Goal: Task Accomplishment & Management: Manage account settings

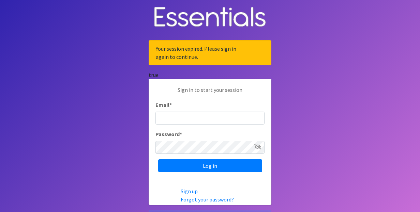
click at [200, 120] on input "Email *" at bounding box center [209, 118] width 109 height 13
type input "[EMAIL_ADDRESS][DOMAIN_NAME]"
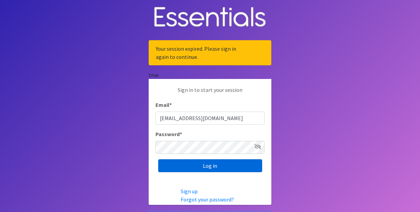
click at [209, 165] on input "Log in" at bounding box center [210, 166] width 104 height 13
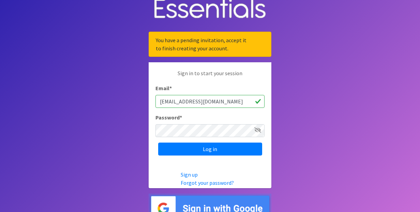
scroll to position [19, 0]
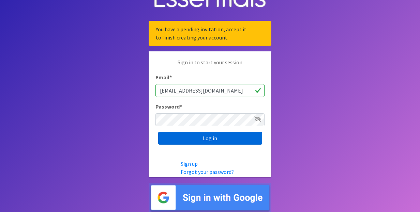
click at [214, 138] on input "Log in" at bounding box center [210, 138] width 104 height 13
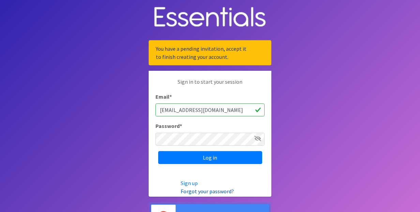
click at [210, 192] on link "Forgot your password?" at bounding box center [207, 191] width 53 height 7
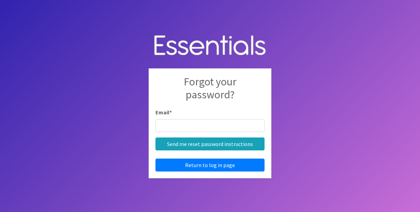
click at [189, 125] on input "Email *" at bounding box center [209, 125] width 109 height 13
type input "cejaconlon@gmail.com"
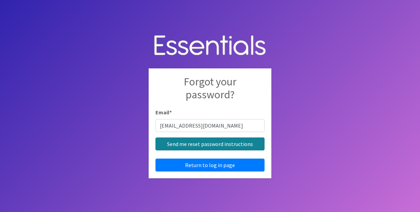
click at [222, 144] on input "Send me reset password instructions" at bounding box center [209, 144] width 109 height 13
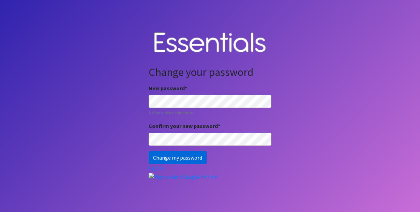
click at [186, 159] on input "Change my password" at bounding box center [178, 157] width 58 height 13
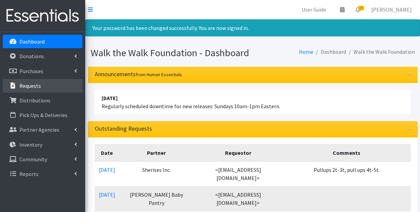
click at [54, 85] on link "Requests" at bounding box center [43, 86] width 80 height 14
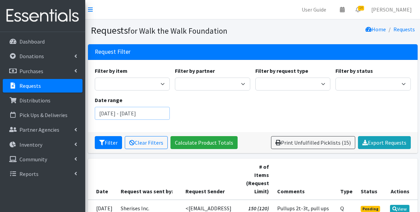
click at [145, 114] on input "August 13, 2025 - November 13, 2025" at bounding box center [132, 113] width 75 height 13
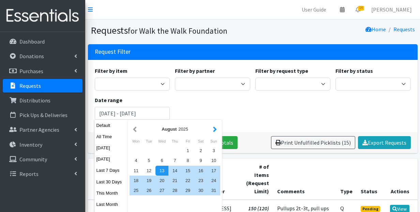
click at [214, 132] on button "button" at bounding box center [214, 129] width 7 height 9
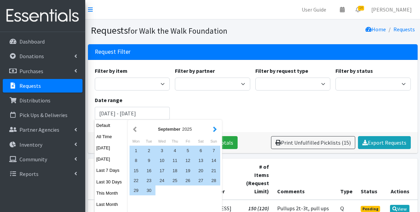
click at [214, 132] on button "button" at bounding box center [214, 129] width 7 height 9
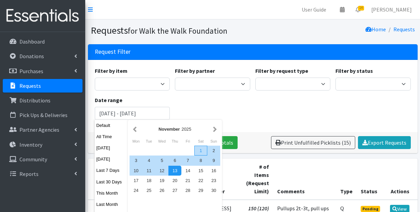
click at [202, 150] on div "1" at bounding box center [200, 151] width 13 height 10
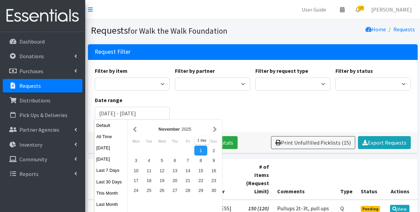
click at [194, 107] on div "Filter by item Baby Wipes Diapers (Newborn) Diapers (Newborn). Diapers (Size 1)…" at bounding box center [252, 96] width 321 height 59
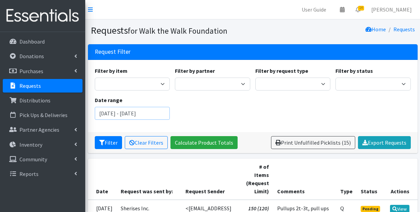
drag, startPoint x: 139, startPoint y: 114, endPoint x: 97, endPoint y: 117, distance: 42.0
click at [97, 117] on input "August 13, 2025 - November 13, 2025" at bounding box center [132, 113] width 75 height 13
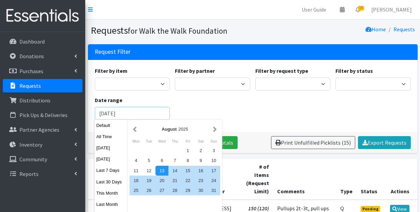
click at [145, 114] on input "November 13, 2025" at bounding box center [132, 113] width 75 height 13
click at [216, 128] on button "button" at bounding box center [214, 129] width 7 height 9
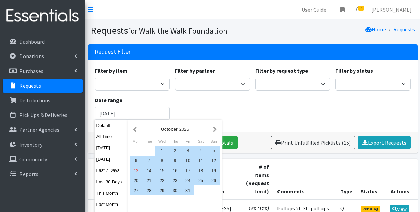
click at [216, 128] on button "button" at bounding box center [214, 129] width 7 height 9
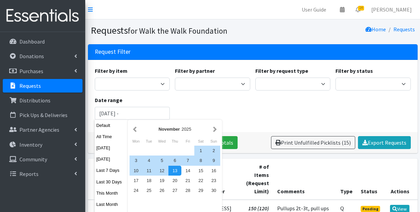
click at [216, 128] on button "button" at bounding box center [214, 129] width 7 height 9
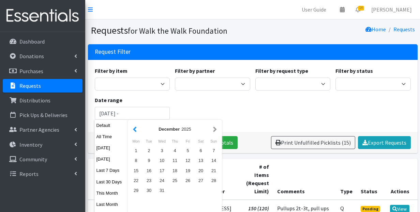
click at [134, 130] on button "button" at bounding box center [134, 129] width 7 height 9
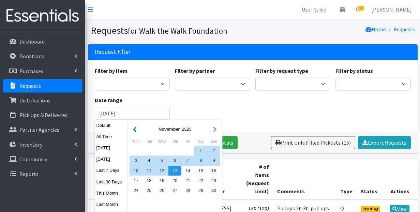
click at [134, 130] on button "button" at bounding box center [134, 129] width 7 height 9
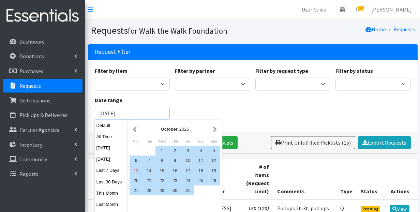
drag, startPoint x: 123, startPoint y: 114, endPoint x: 86, endPoint y: 116, distance: 37.2
click at [86, 116] on div "Request Filter Filter by item Baby Wipes Diapers (Newborn) Diapers (Newborn). D…" at bounding box center [252, 101] width 335 height 115
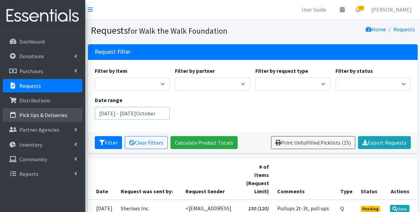
drag, startPoint x: 147, startPoint y: 114, endPoint x: 77, endPoint y: 112, distance: 69.6
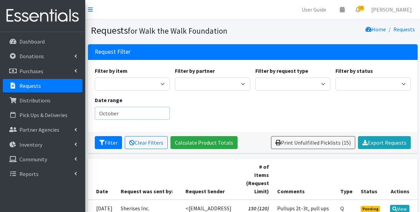
click at [134, 116] on input "October" at bounding box center [132, 113] width 75 height 13
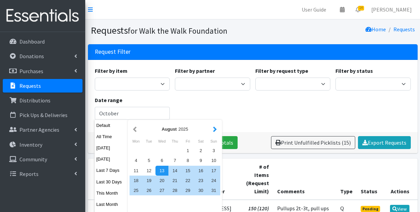
click at [216, 129] on button "button" at bounding box center [214, 129] width 7 height 9
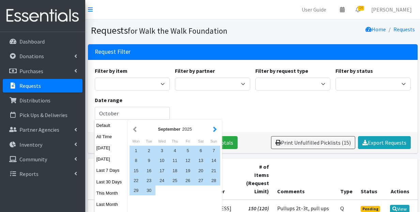
click at [215, 130] on button "button" at bounding box center [214, 129] width 7 height 9
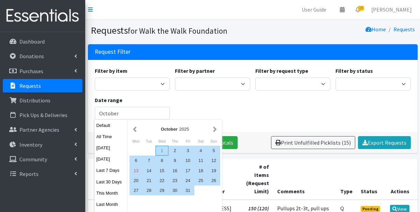
click at [162, 150] on div "1" at bounding box center [161, 151] width 13 height 10
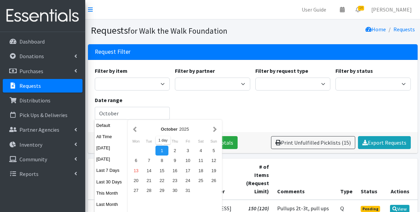
click at [162, 150] on div "1" at bounding box center [161, 151] width 13 height 10
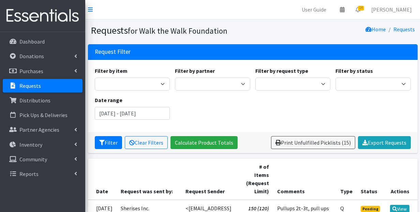
scroll to position [0, 9]
click at [152, 114] on input "October 1, 2025 - October 1, 2025" at bounding box center [132, 113] width 75 height 13
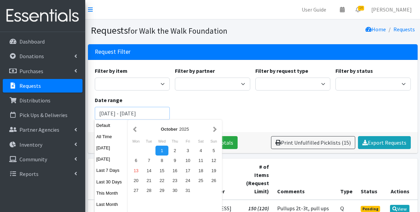
type input "October 1, 2025 - October 13, 2025"
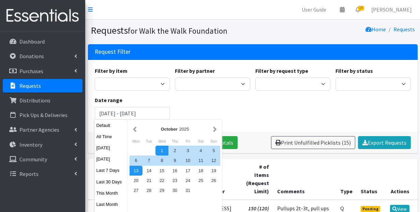
click at [194, 100] on div "Filter by item Baby Wipes Diapers (Newborn) Diapers (Newborn). Diapers (Size 1)…" at bounding box center [252, 96] width 321 height 59
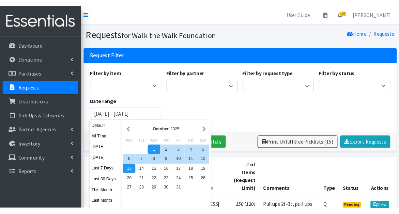
scroll to position [0, 0]
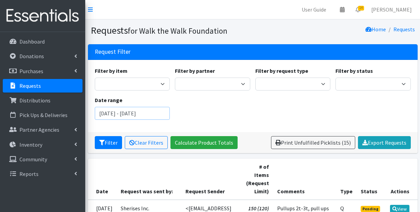
click at [156, 115] on input "October 1, 2025 - October 13, 2025" at bounding box center [132, 113] width 75 height 13
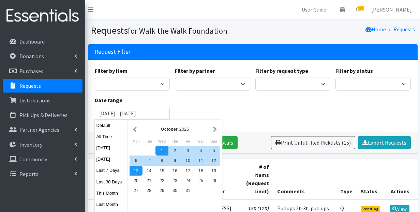
click at [192, 115] on div "Filter by item Baby Wipes Diapers (Newborn) Diapers (Newborn). Diapers (Size 1)…" at bounding box center [252, 96] width 321 height 59
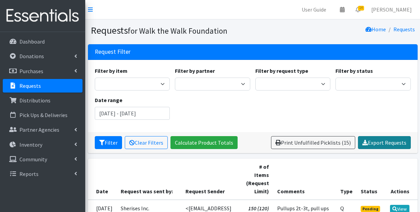
click at [381, 143] on link "Export Requests" at bounding box center [384, 142] width 53 height 13
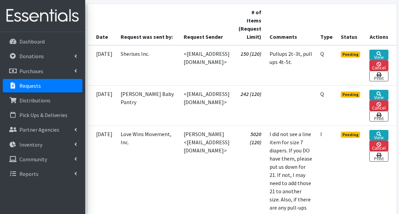
scroll to position [156, 0]
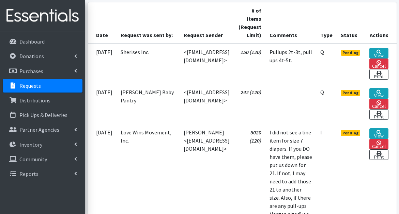
drag, startPoint x: 307, startPoint y: 68, endPoint x: 287, endPoint y: 52, distance: 25.7
click at [287, 52] on td "Pullups 2t-3t, pull ups 4t-5t." at bounding box center [291, 64] width 51 height 41
copy td "Pullups 2t-3t, pull ups 4t-5t."
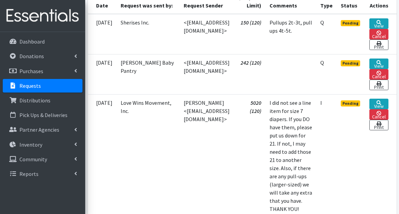
scroll to position [185, 0]
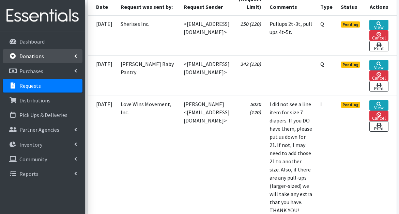
click at [62, 51] on link "Donations" at bounding box center [43, 56] width 80 height 14
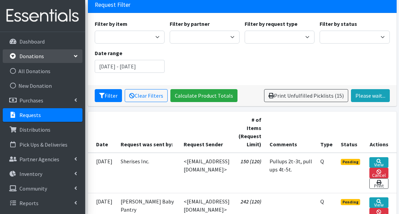
scroll to position [0, 0]
